Goal: Information Seeking & Learning: Check status

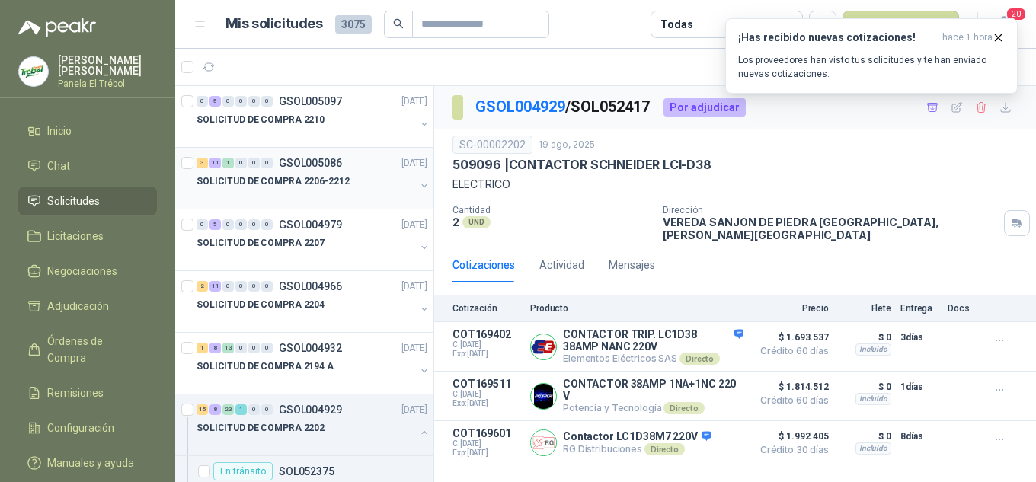
click at [405, 176] on div "SOLICITUD DE COMPRA 2206-2212" at bounding box center [314, 187] width 234 height 30
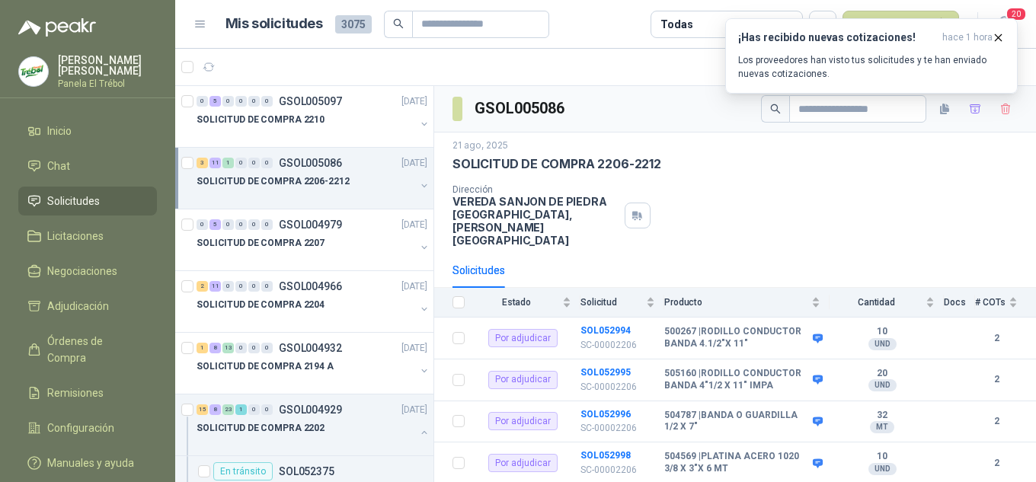
click at [418, 182] on button "button" at bounding box center [424, 186] width 12 height 12
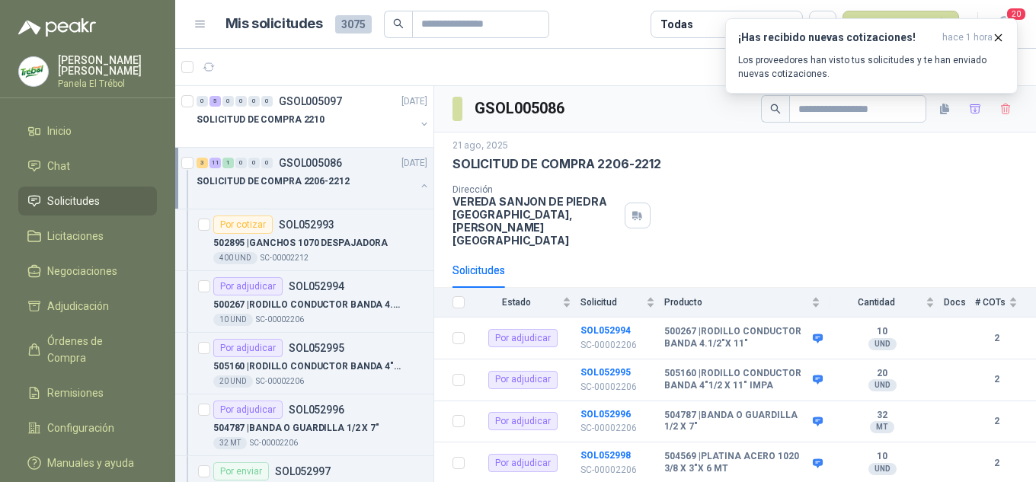
scroll to position [1, 0]
click at [759, 186] on div "Dirección VEREDA SANJON DE [PERSON_NAME][GEOGRAPHIC_DATA] , [PERSON_NAME][GEOGR…" at bounding box center [735, 215] width 565 height 62
click at [405, 187] on div "SOLICITUD DE COMPRA 2206-2212" at bounding box center [314, 186] width 234 height 30
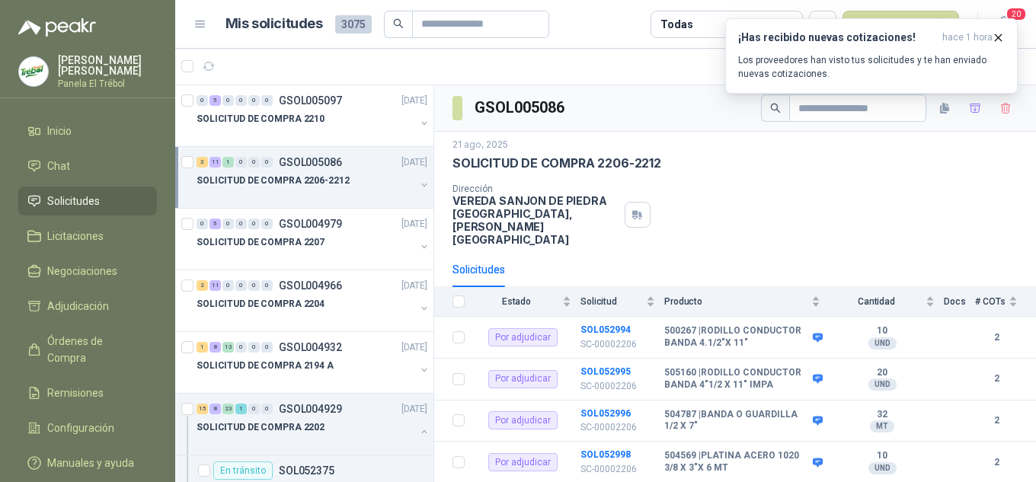
click at [392, 184] on div "SOLICITUD DE COMPRA 2206-2212" at bounding box center [306, 180] width 219 height 18
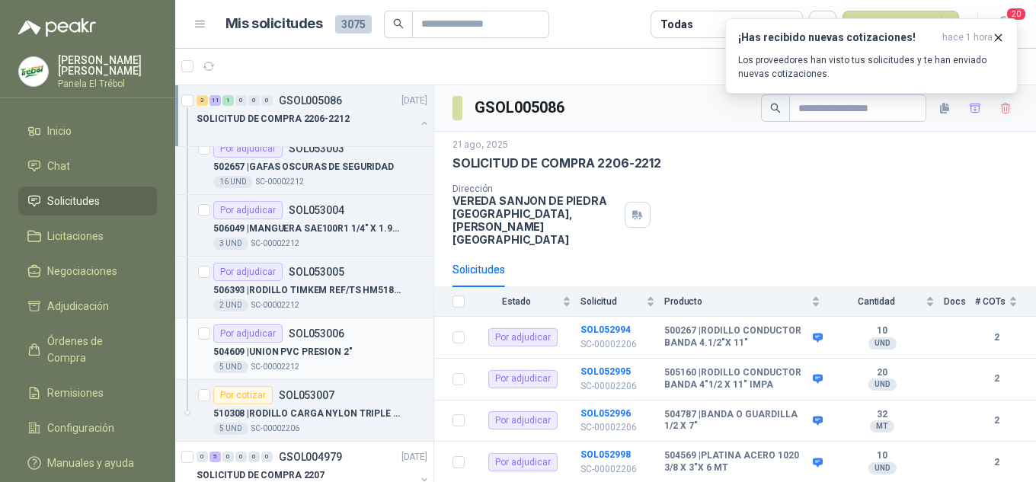
scroll to position [711, 0]
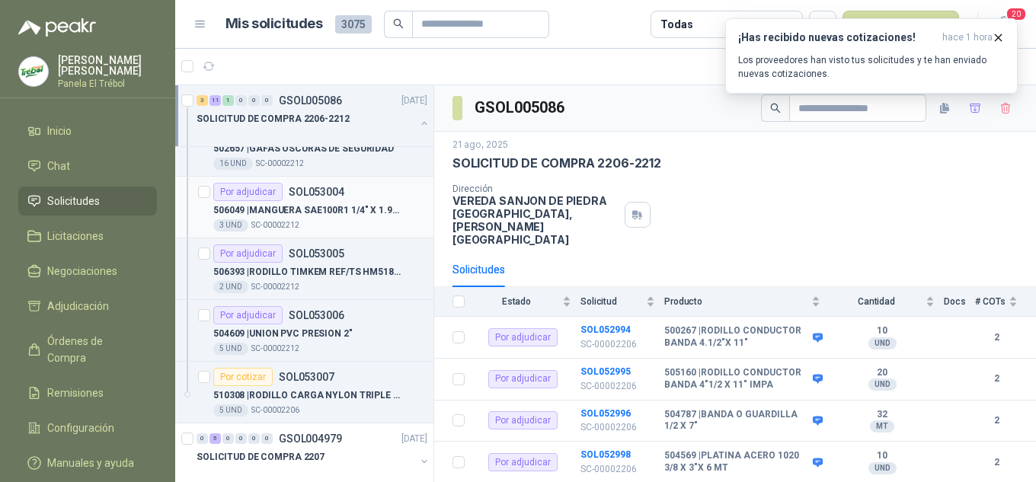
click at [270, 203] on p "506049 | MANGUERA SAE100R1 1/4" X 1.90 MT" at bounding box center [308, 210] width 190 height 14
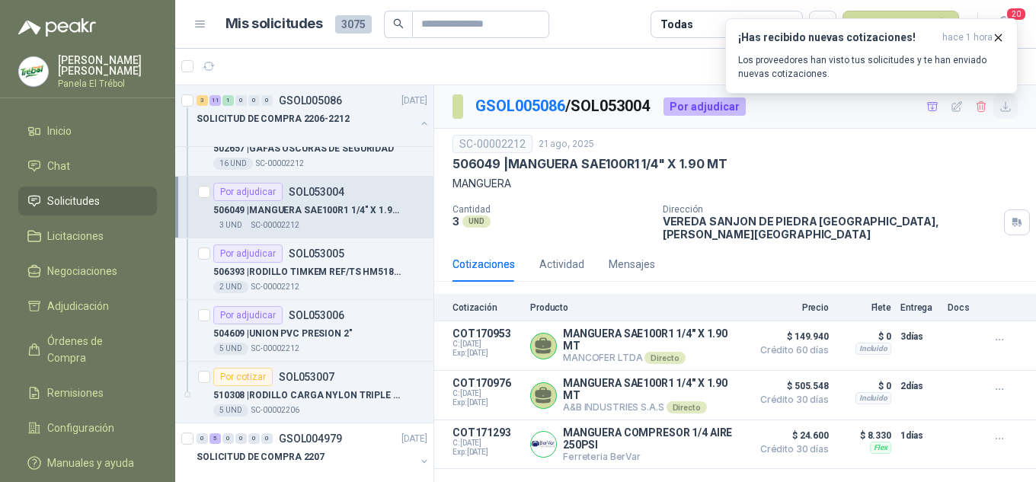
click at [1009, 107] on icon "button" at bounding box center [1006, 107] width 13 height 13
click at [311, 279] on p "506393 | RODILLO TIMKEM REF/TS HM518445/HM518410" at bounding box center [308, 272] width 190 height 14
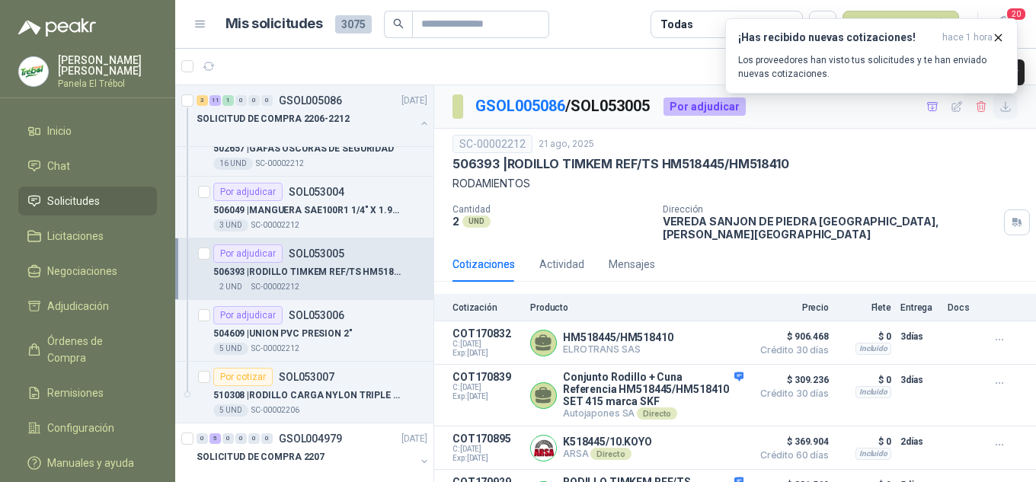
click at [1000, 108] on icon "button" at bounding box center [1006, 107] width 13 height 13
click at [325, 325] on div "Por adjudicar SOL053006 504609 | UNION PVC PRESION 2" 5 UND  SC-00002212" at bounding box center [320, 330] width 214 height 49
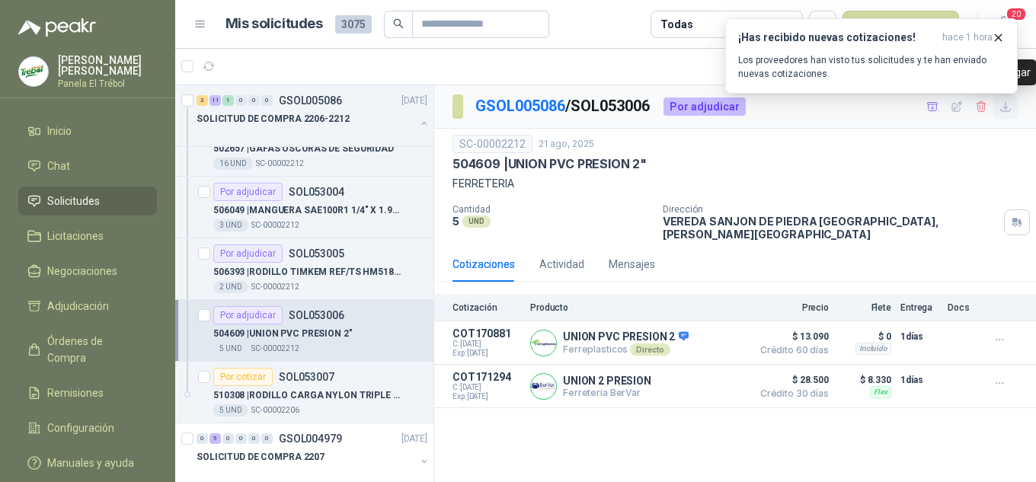
click at [1000, 106] on icon "button" at bounding box center [1006, 107] width 13 height 13
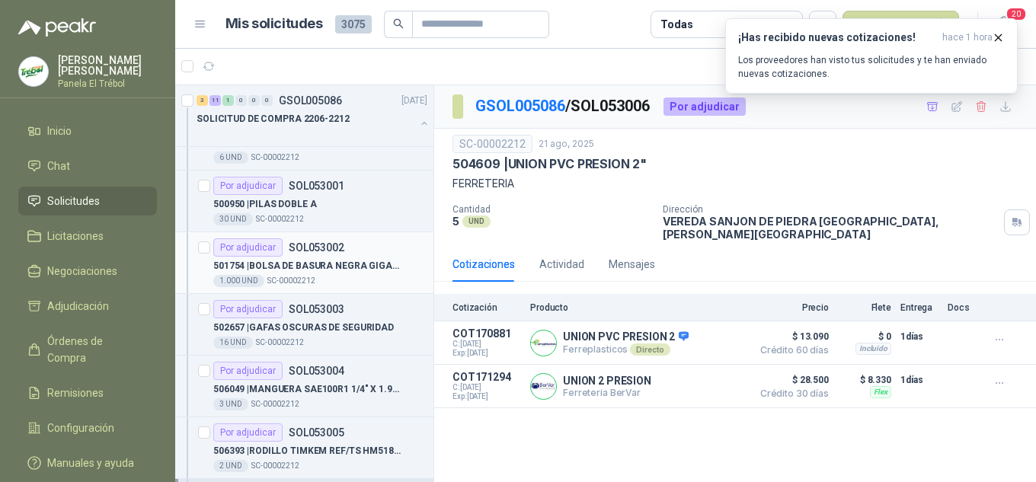
scroll to position [508, 0]
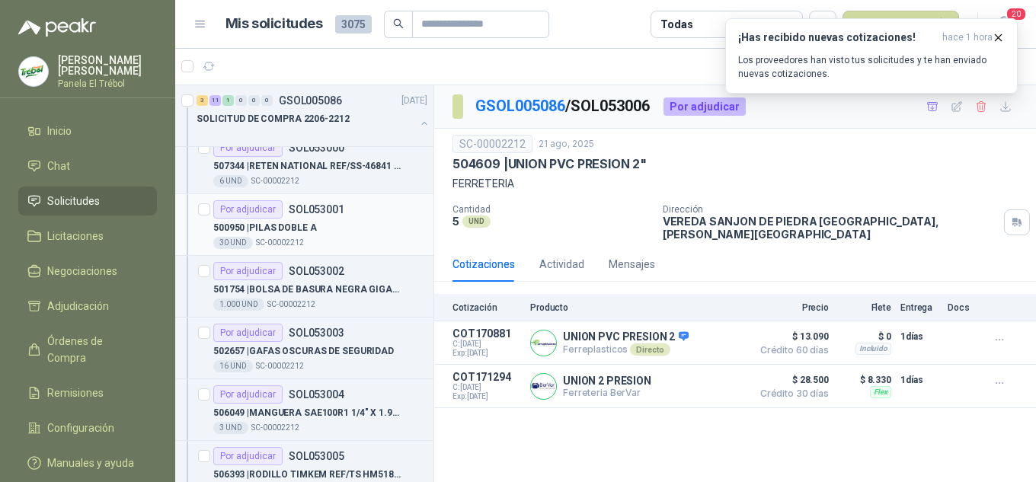
click at [285, 230] on p "500950 | PILAS DOBLE A" at bounding box center [265, 228] width 104 height 14
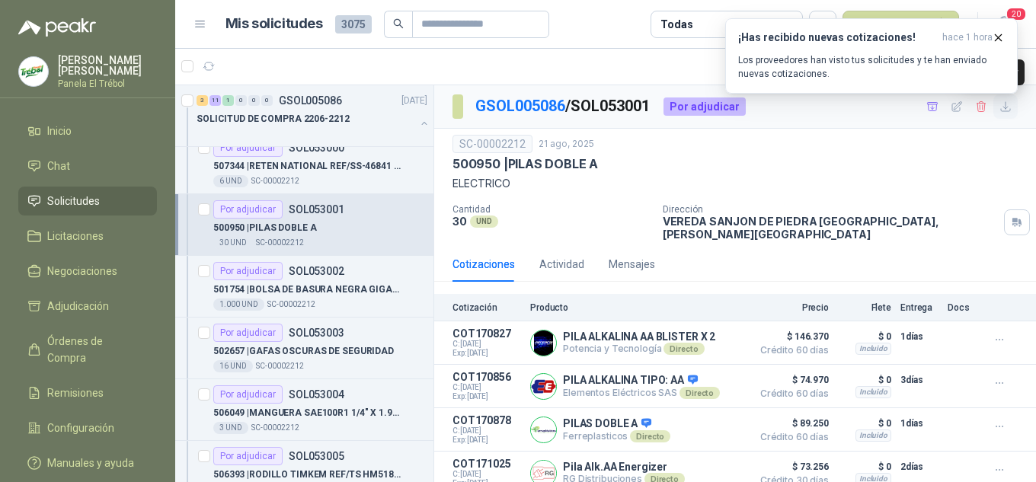
click at [1000, 109] on icon "button" at bounding box center [1006, 107] width 13 height 13
click at [296, 163] on p "507344 | RETEN NATIONAL REF/SS-46841 [PERSON_NAME]" at bounding box center [308, 166] width 190 height 14
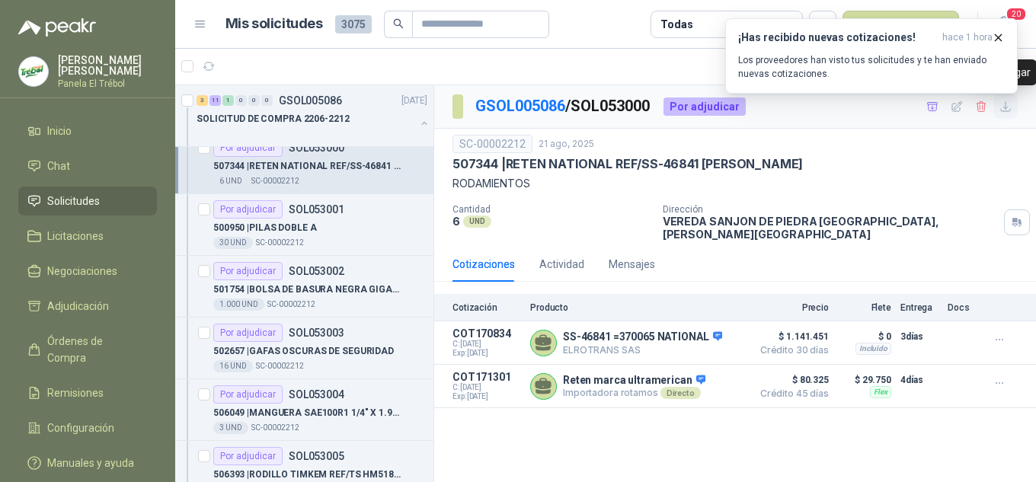
click at [1010, 107] on icon "button" at bounding box center [1006, 107] width 13 height 13
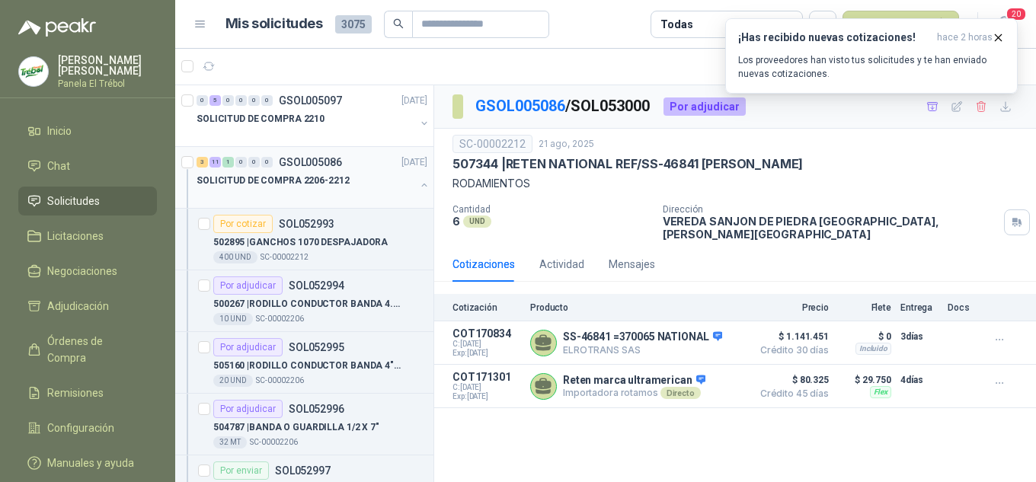
click at [418, 186] on button "button" at bounding box center [424, 185] width 12 height 12
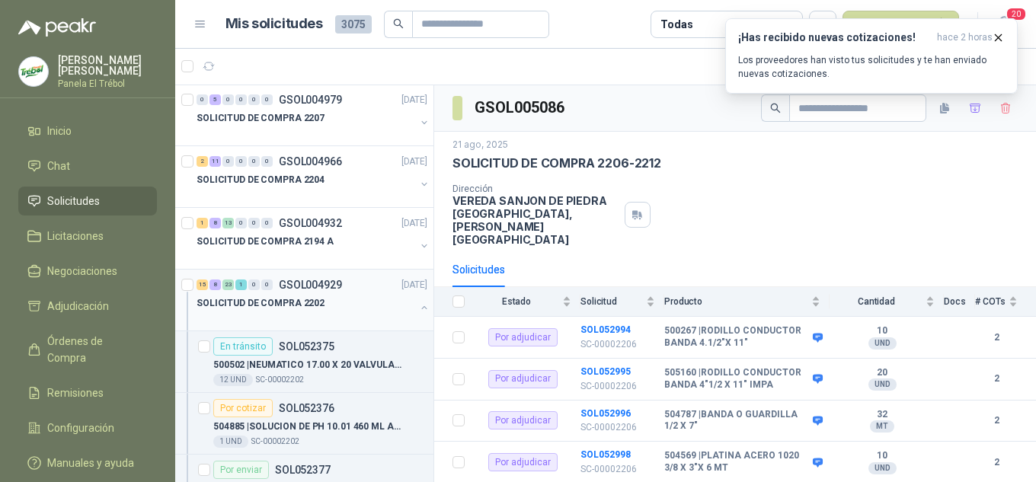
scroll to position [152, 0]
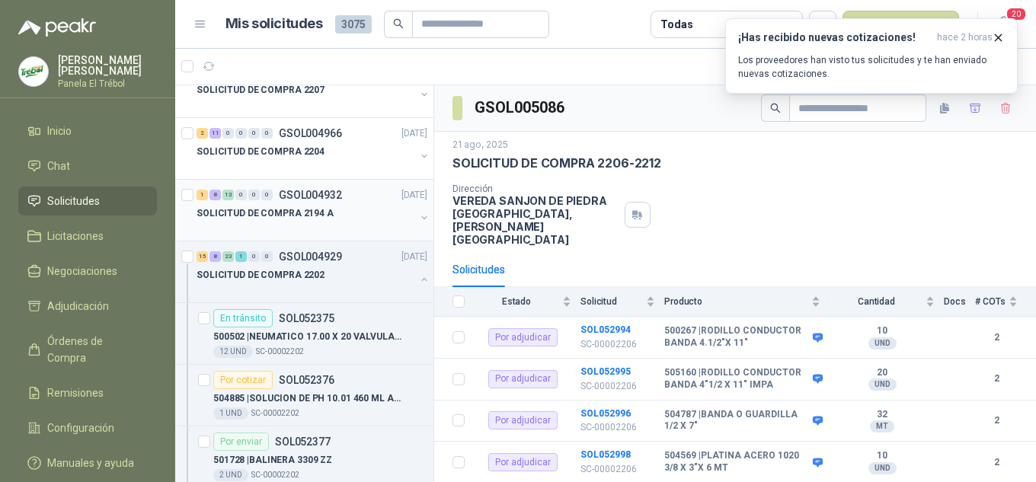
click at [418, 220] on button "button" at bounding box center [424, 218] width 12 height 12
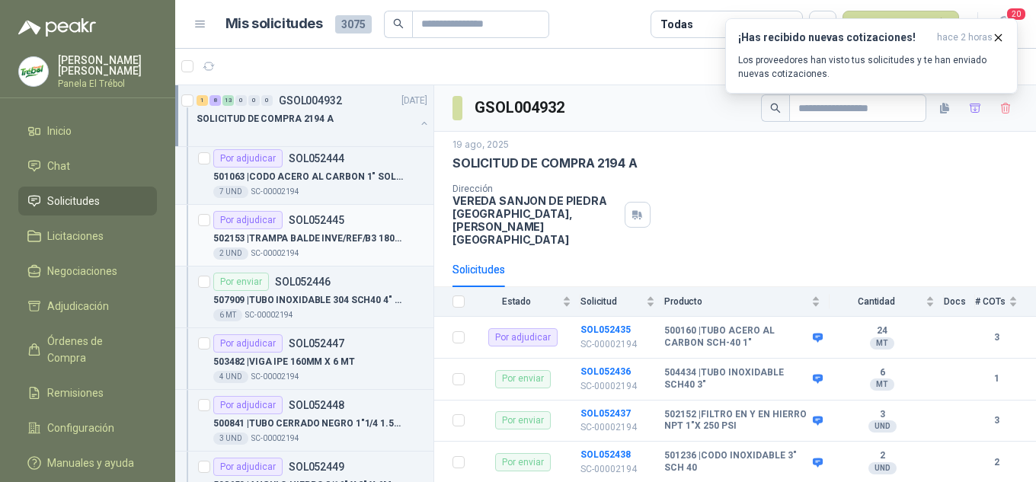
scroll to position [813, 0]
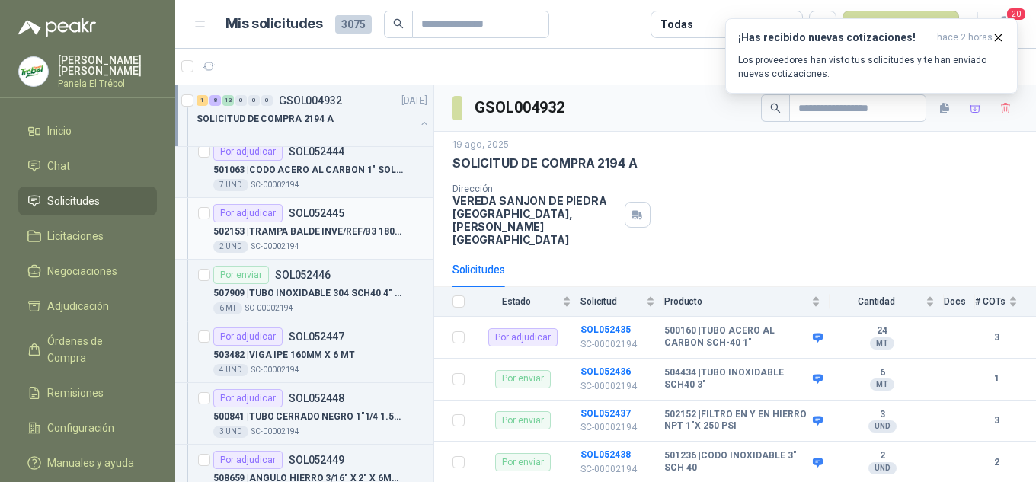
click at [322, 242] on div "2 UND  SC-00002194" at bounding box center [320, 247] width 214 height 12
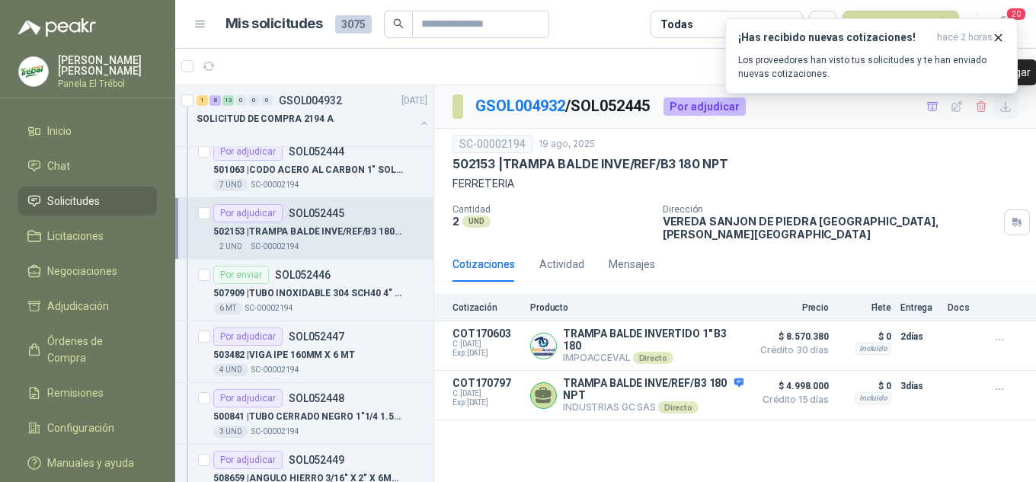
click at [1003, 109] on icon "button" at bounding box center [1006, 107] width 13 height 13
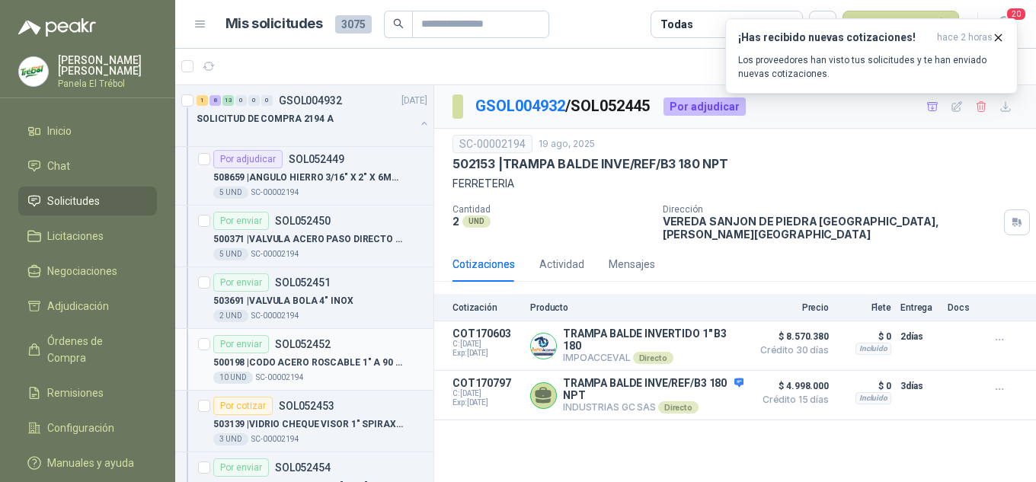
scroll to position [1118, 0]
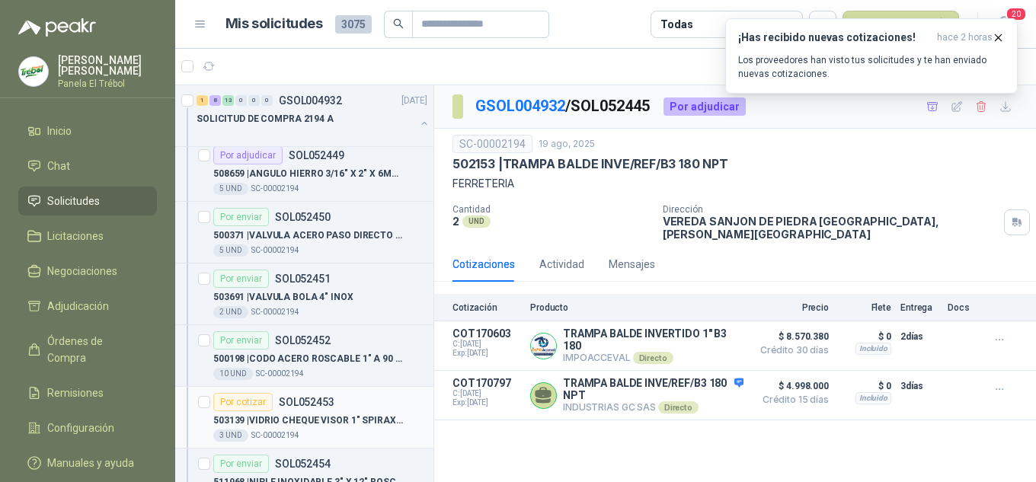
click at [312, 415] on p "503139 | VIDRIO CHEQUE VISOR 1" SPIRAX SARCO" at bounding box center [308, 421] width 190 height 14
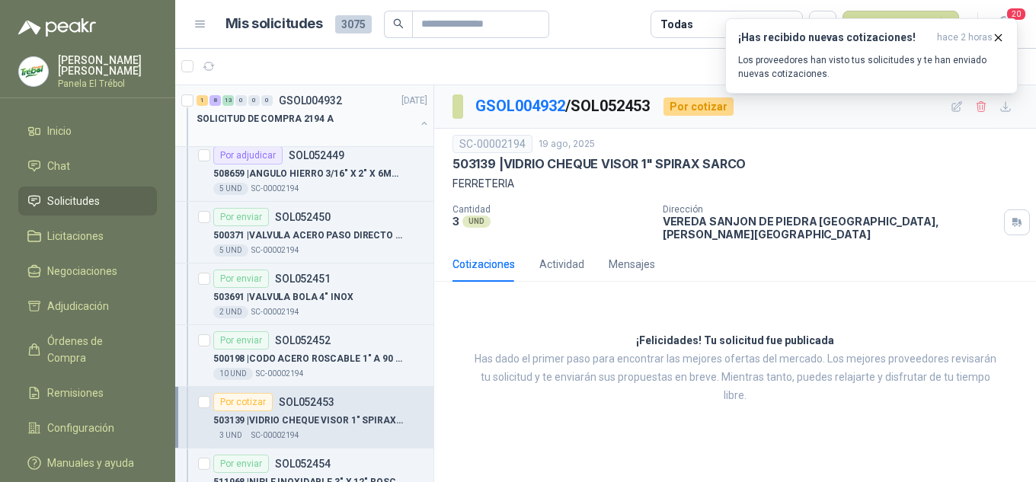
click at [419, 118] on icon "button" at bounding box center [424, 123] width 11 height 11
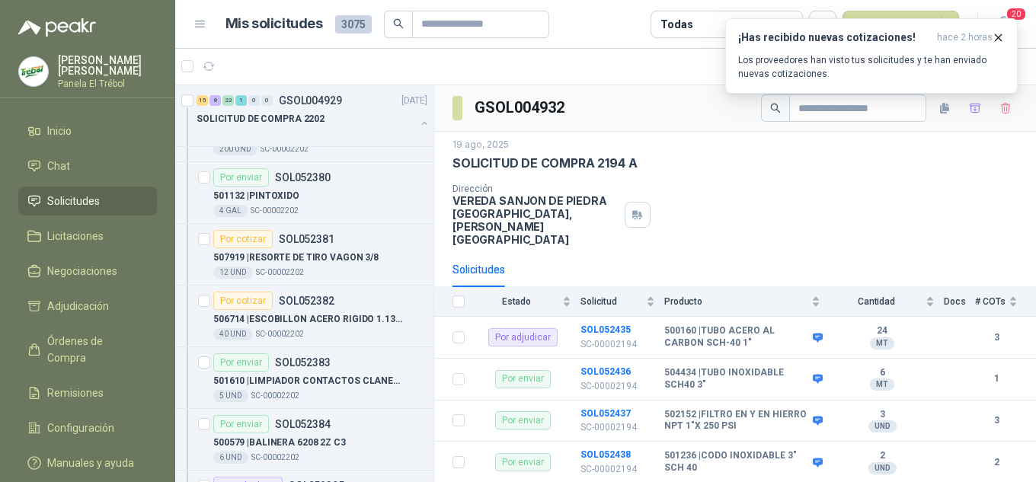
scroll to position [457, 0]
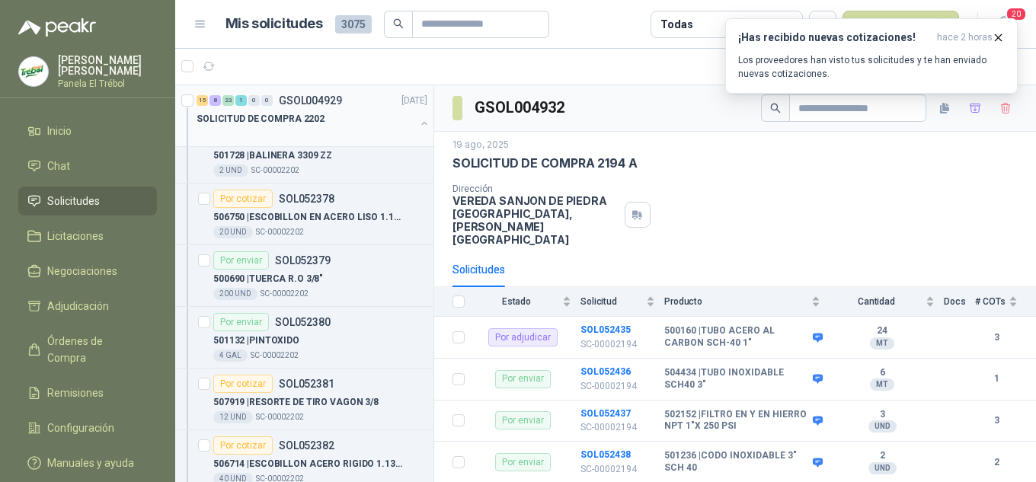
click at [418, 123] on button "button" at bounding box center [424, 123] width 12 height 12
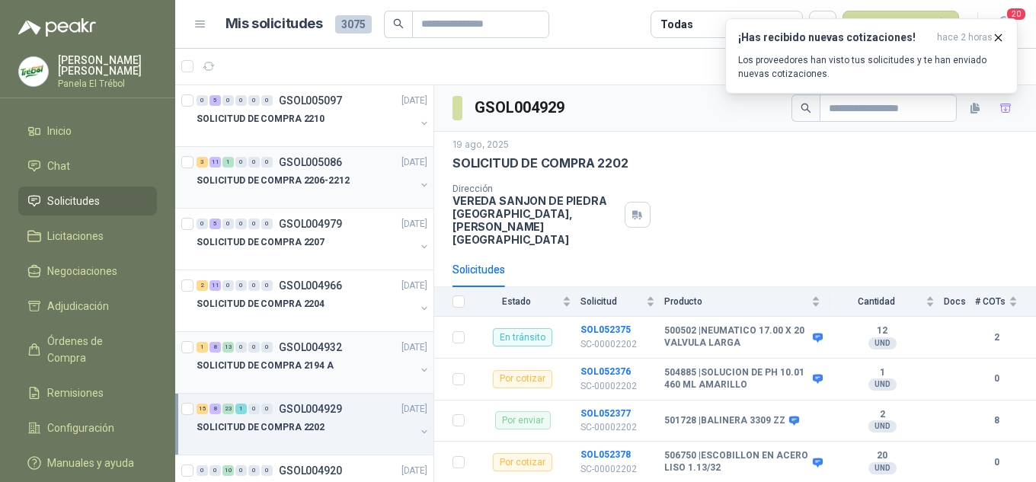
click at [302, 178] on p "SOLICITUD DE COMPRA 2206-2212" at bounding box center [273, 181] width 153 height 14
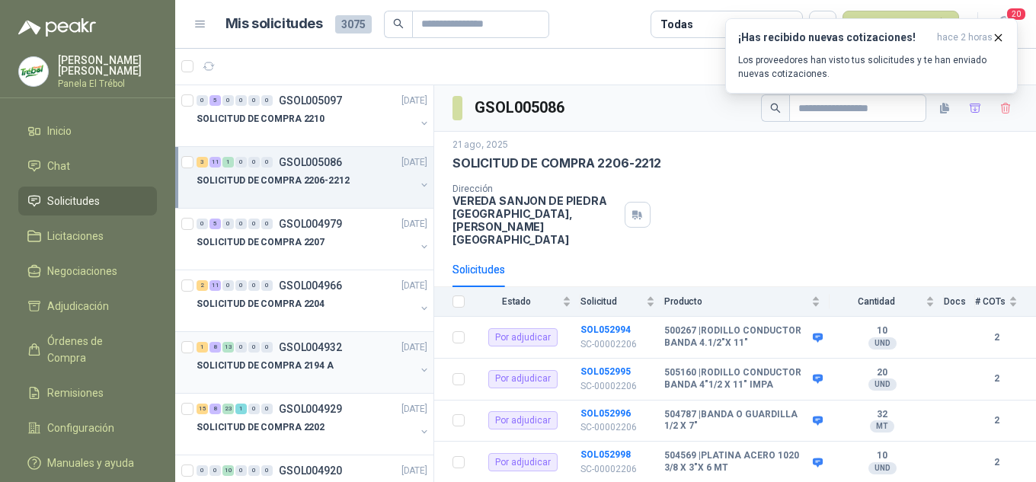
click at [418, 184] on button "button" at bounding box center [424, 185] width 12 height 12
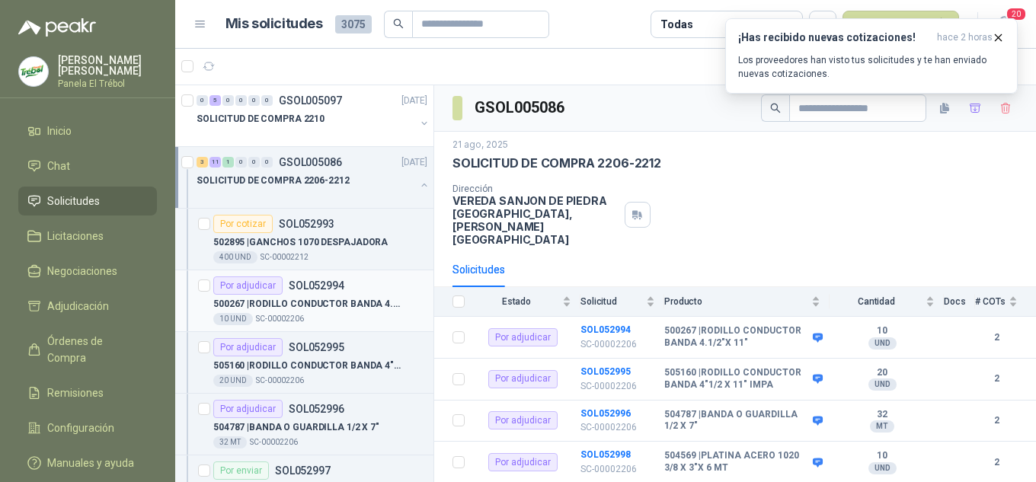
click at [297, 301] on p "500267 | RODILLO CONDUCTOR BANDA 4.1/2"X 11"" at bounding box center [308, 304] width 190 height 14
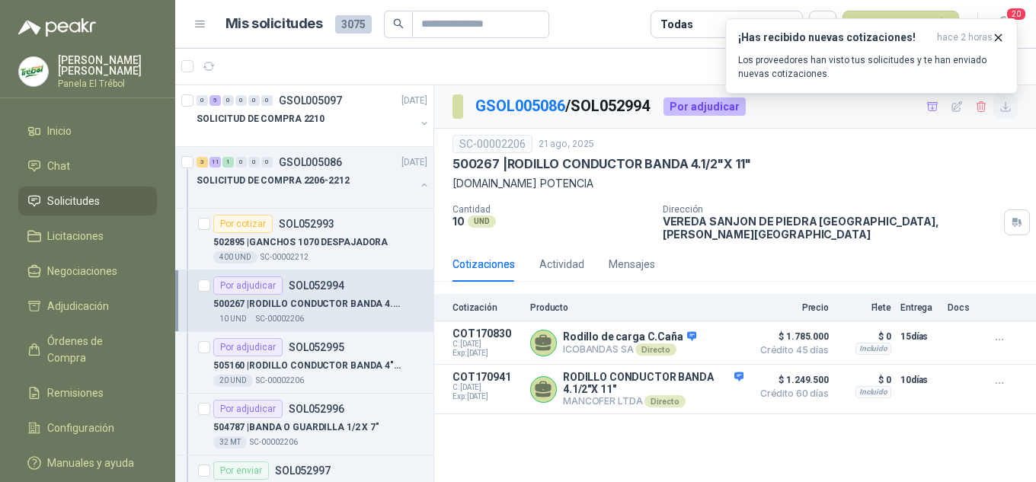
click at [1009, 106] on icon "button" at bounding box center [1006, 107] width 13 height 13
click at [301, 417] on div "Por adjudicar SOL052996" at bounding box center [278, 409] width 131 height 18
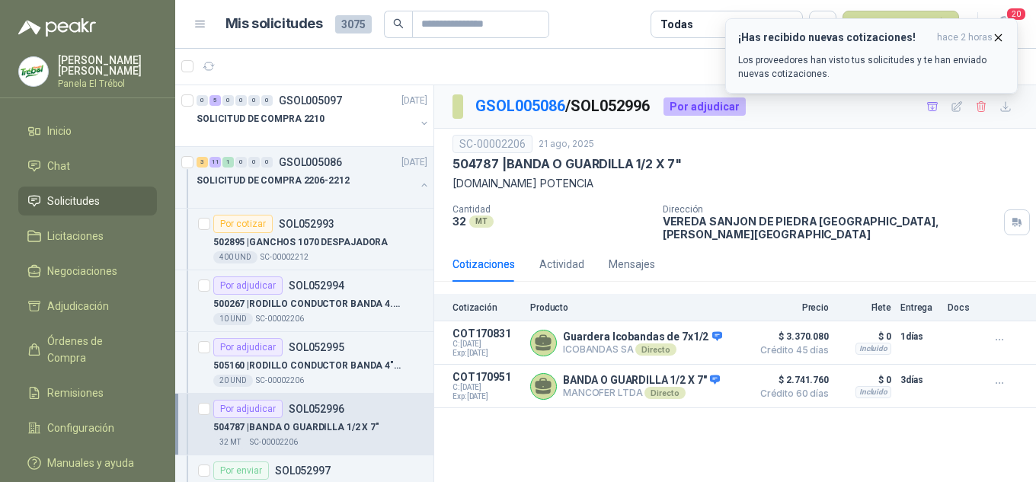
click at [1006, 34] on button "¡Has recibido nuevas cotizaciones! hace 2 horas Los proveedores han visto tus s…" at bounding box center [871, 55] width 293 height 75
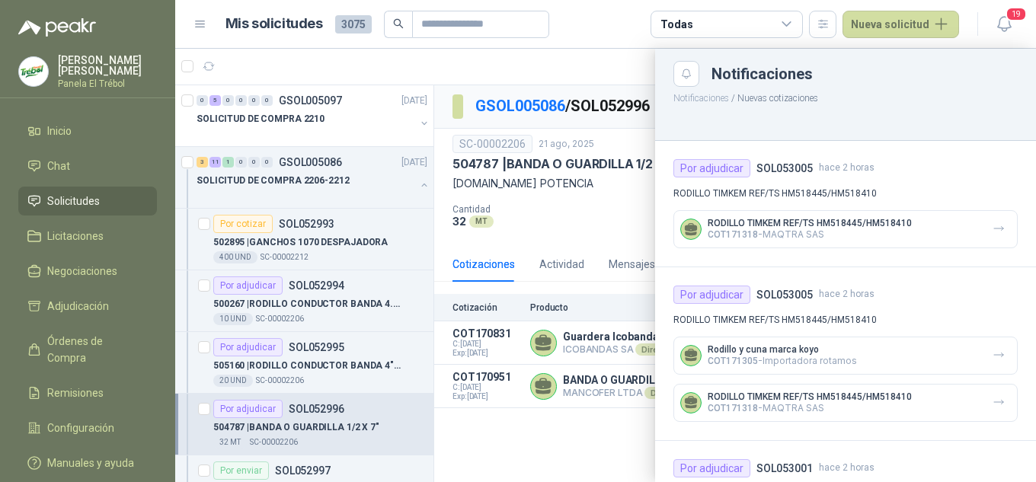
drag, startPoint x: 594, startPoint y: 59, endPoint x: 613, endPoint y: 53, distance: 20.0
click at [597, 59] on div at bounding box center [605, 266] width 861 height 434
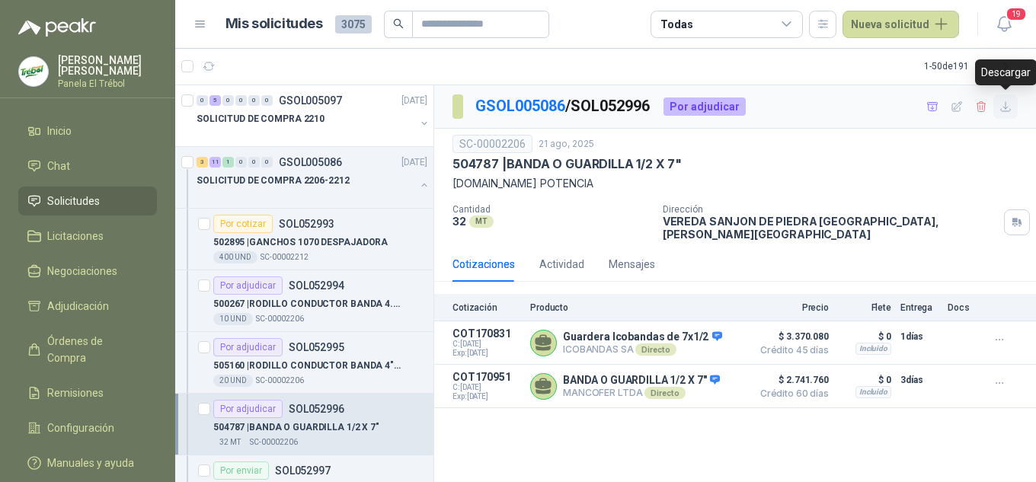
click at [1007, 108] on icon "button" at bounding box center [1005, 106] width 9 height 9
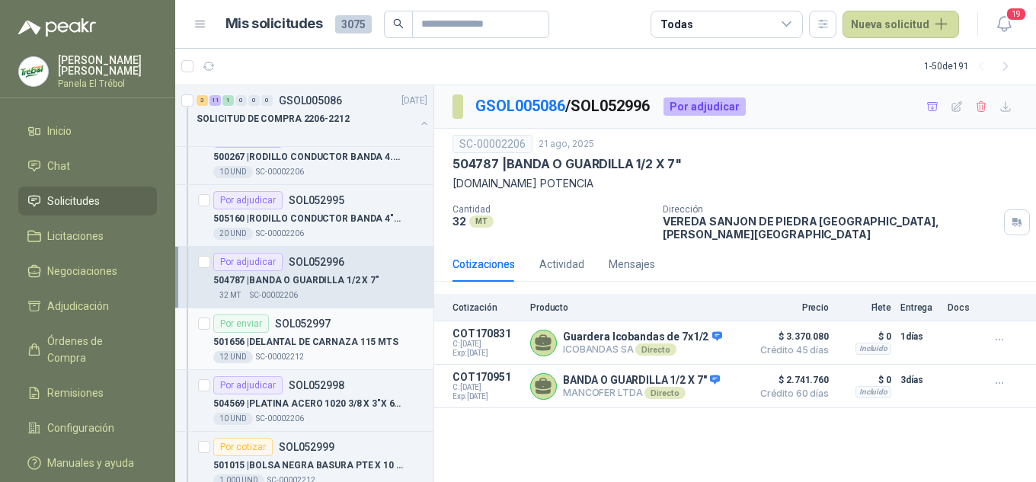
scroll to position [152, 0]
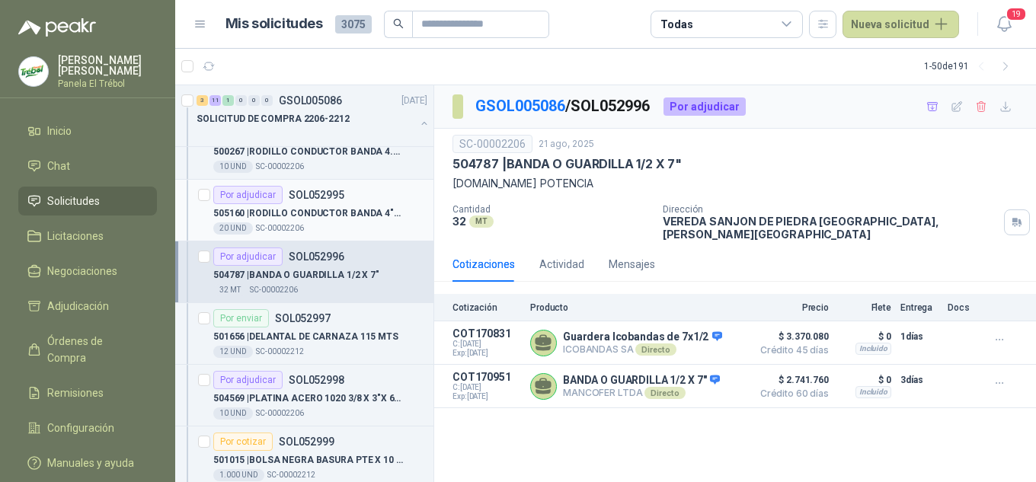
click at [315, 210] on p "505160 | RODILLO CONDUCTOR BANDA 4"1/2 X 11" IMPA" at bounding box center [308, 213] width 190 height 14
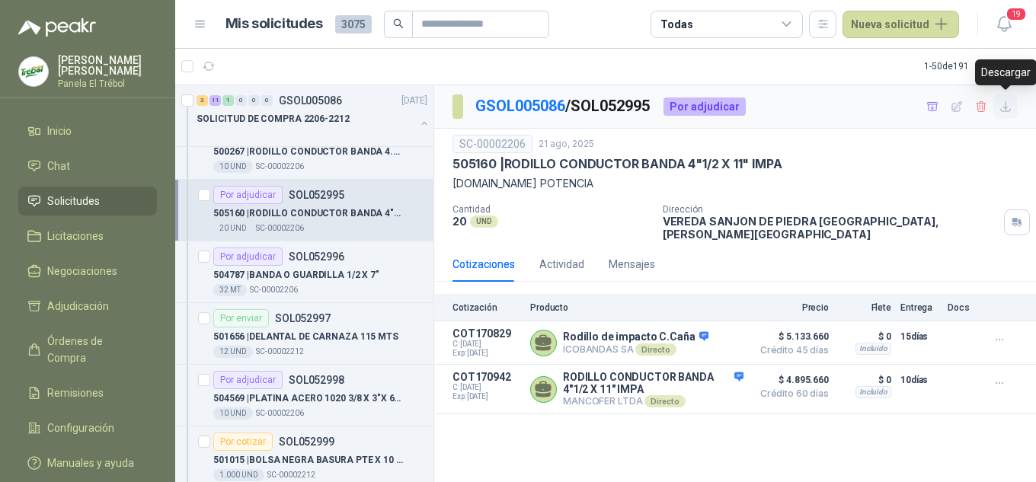
click at [1006, 104] on icon "button" at bounding box center [1005, 106] width 9 height 9
click at [321, 398] on p "504569 | PLATINA ACERO 1020 3/8 X 3"X 6 MT" at bounding box center [308, 399] width 190 height 14
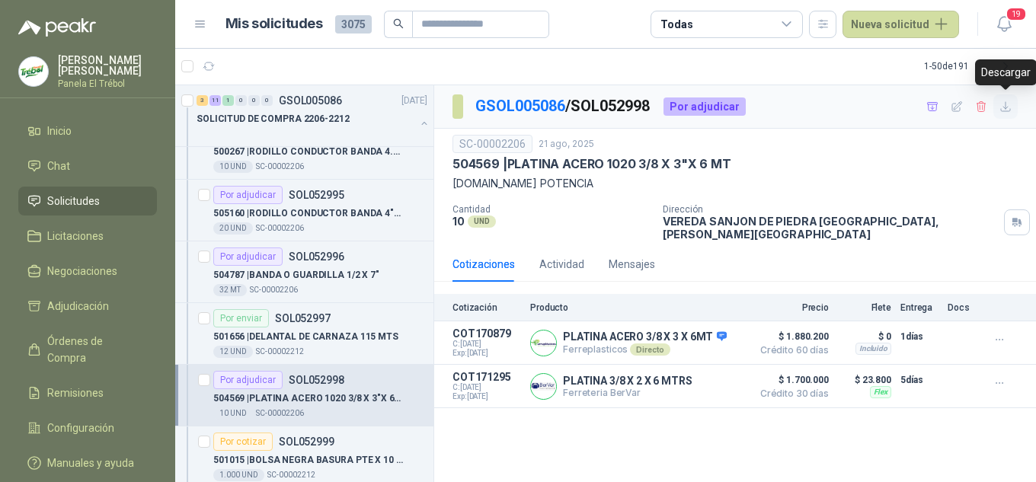
click at [1009, 111] on icon "button" at bounding box center [1005, 106] width 9 height 9
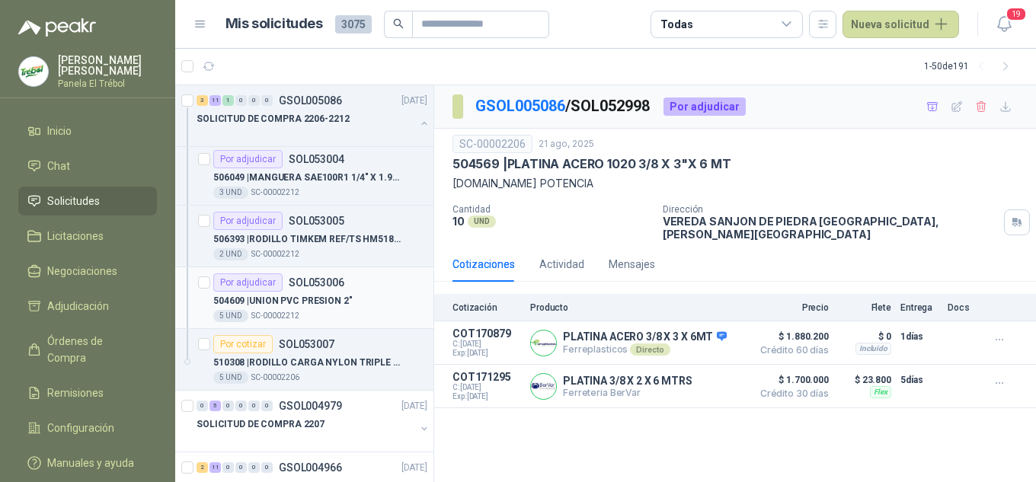
scroll to position [762, 0]
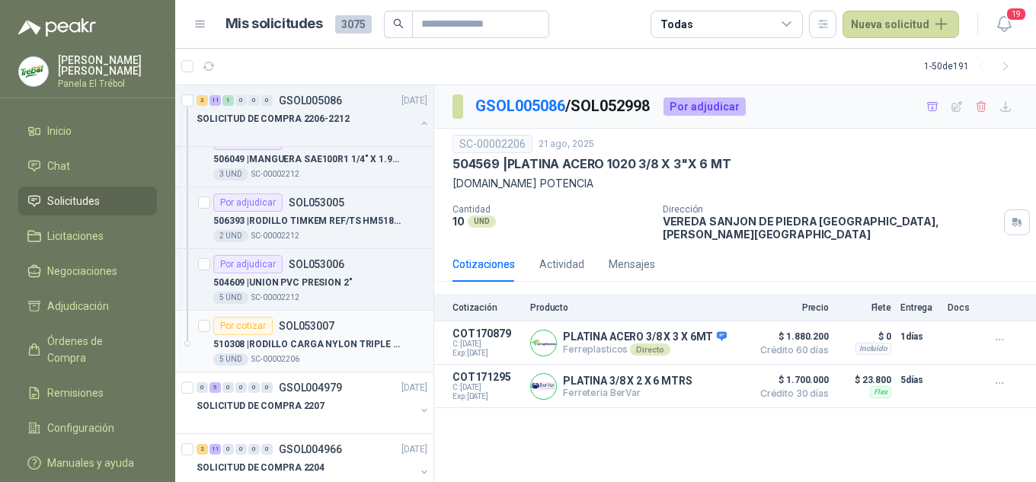
click at [311, 350] on p "510308 | RODILLO CARGA NYLON TRIPLE LABERINTO DE" at bounding box center [308, 345] width 190 height 14
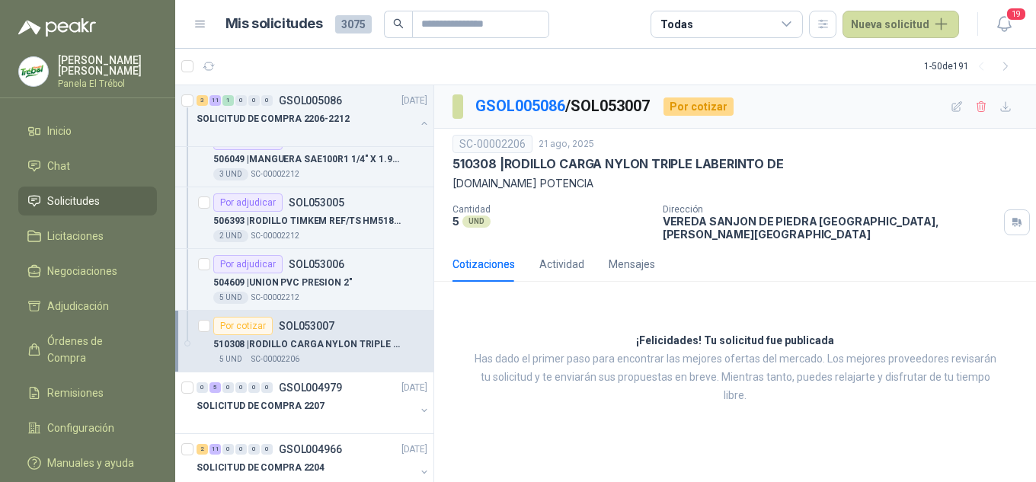
click at [418, 125] on button "button" at bounding box center [424, 123] width 12 height 12
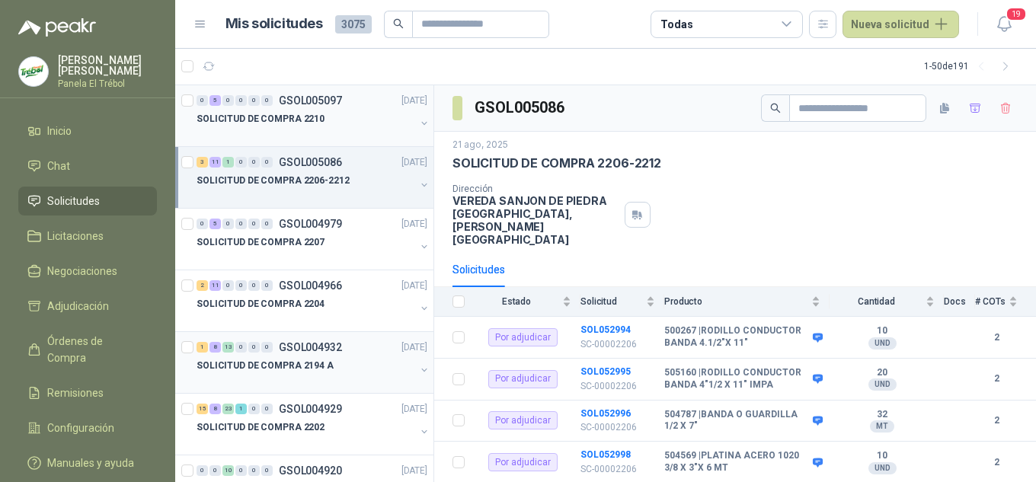
click at [405, 114] on div "SOLICITUD DE COMPRA 2210" at bounding box center [314, 125] width 234 height 30
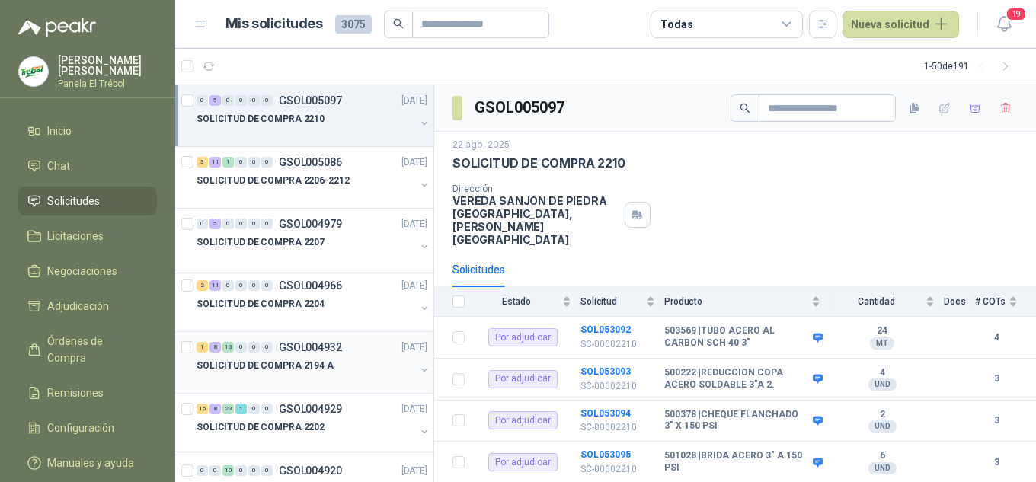
click at [418, 125] on button "button" at bounding box center [424, 123] width 12 height 12
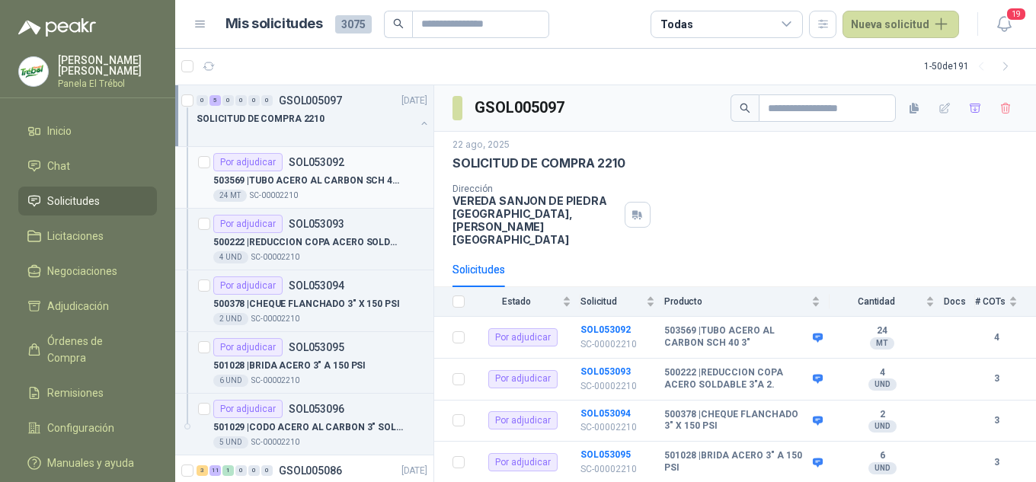
click at [342, 175] on p "503569 | TUBO ACERO AL CARBON SCH 40 3"" at bounding box center [308, 181] width 190 height 14
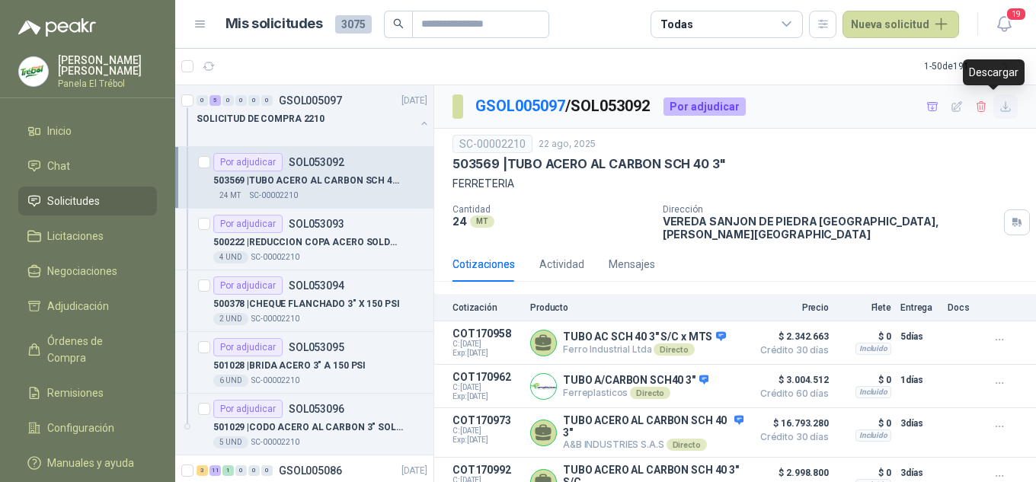
click at [1001, 108] on icon "button" at bounding box center [1005, 106] width 9 height 9
click at [314, 242] on p "500222 | REDUCCION COPA ACERO SOLDABLE 3"A 2." at bounding box center [308, 242] width 190 height 14
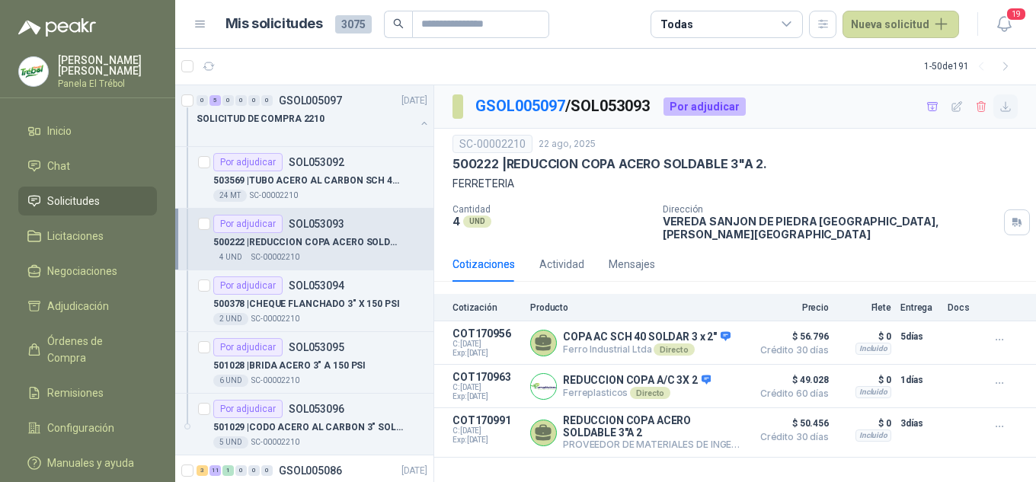
click at [1003, 105] on icon "button" at bounding box center [1006, 107] width 13 height 13
click at [299, 297] on p "500378 | CHEQUE FLANCHADO 3" X 150 PSI" at bounding box center [306, 304] width 187 height 14
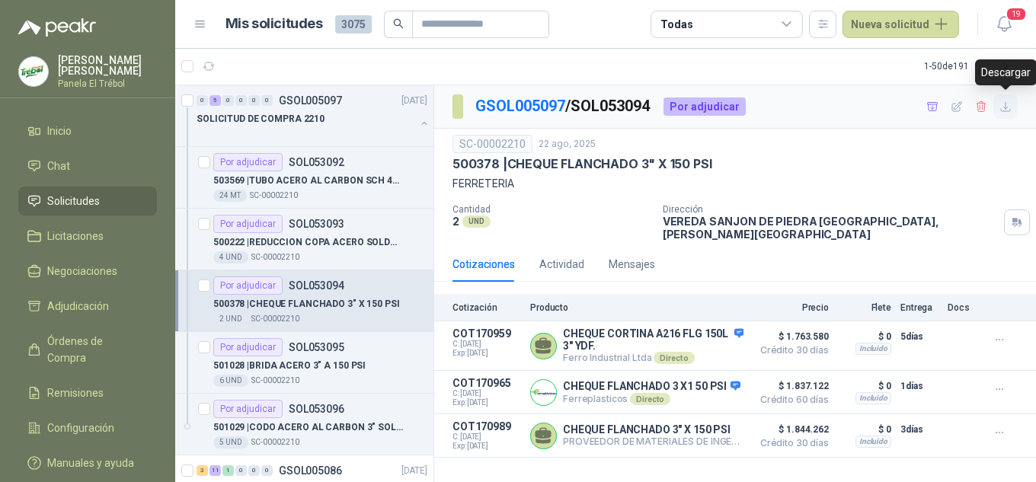
click at [1008, 111] on icon "button" at bounding box center [1005, 106] width 9 height 9
click at [287, 356] on div "Por adjudicar SOL053095" at bounding box center [278, 347] width 131 height 18
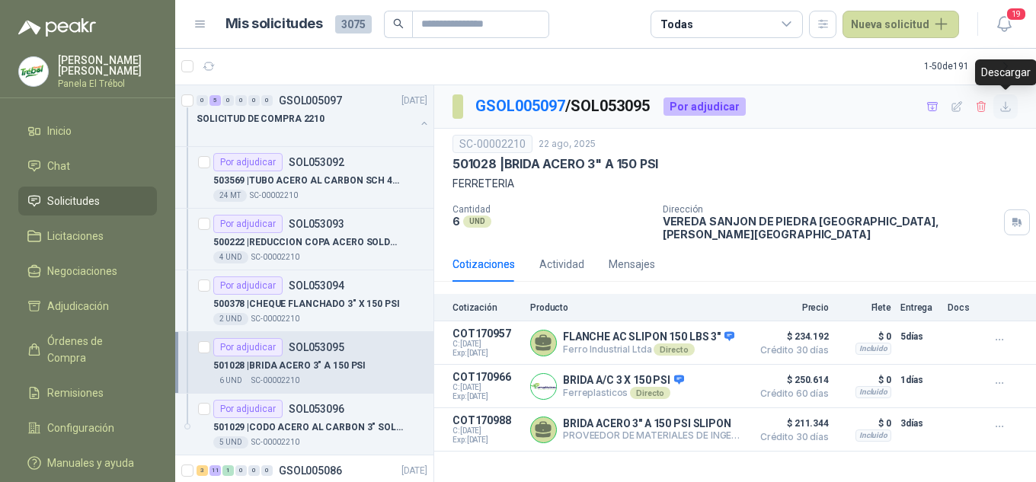
click at [1012, 110] on icon "button" at bounding box center [1006, 107] width 13 height 13
click at [297, 429] on p "501029 | CODO ACERO AL CARBON 3" SOLDABLE SCH40" at bounding box center [308, 428] width 190 height 14
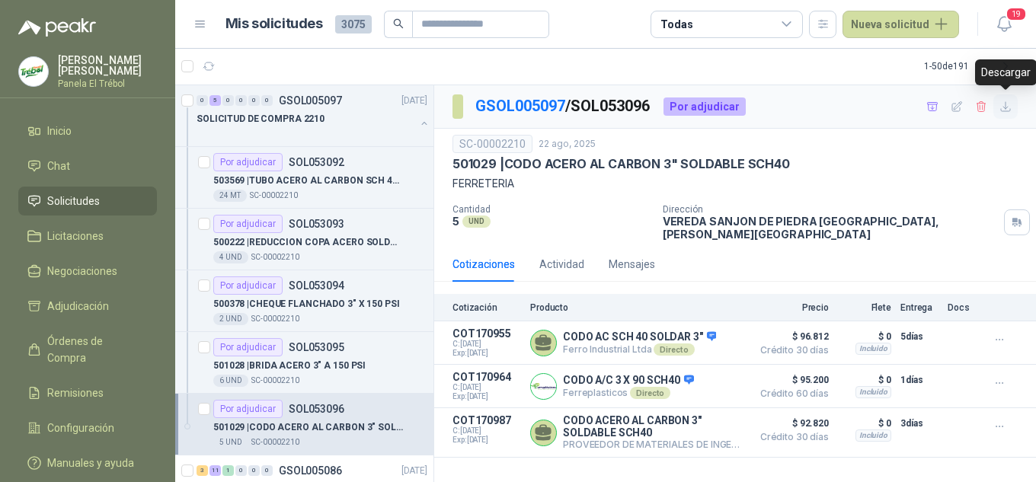
click at [1010, 107] on icon "button" at bounding box center [1006, 107] width 13 height 13
